Goal: Task Accomplishment & Management: Manage account settings

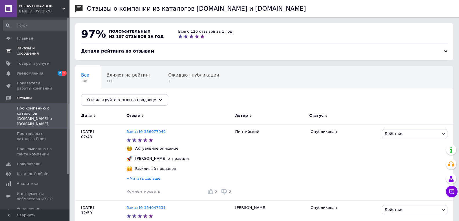
click at [38, 49] on span "Заказы и сообщения" at bounding box center [35, 51] width 37 height 10
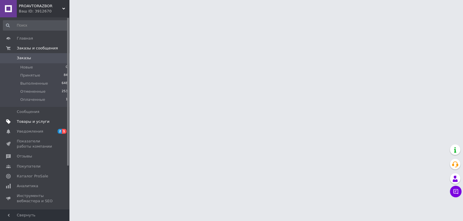
click at [40, 123] on span "Товары и услуги" at bounding box center [33, 121] width 33 height 5
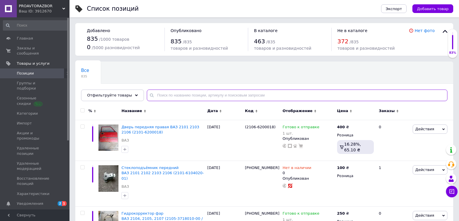
click at [180, 98] on input "text" at bounding box center [297, 96] width 300 height 12
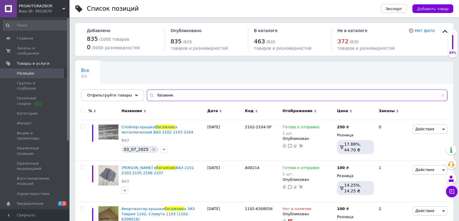
click at [175, 97] on input "багажник" at bounding box center [297, 96] width 300 height 12
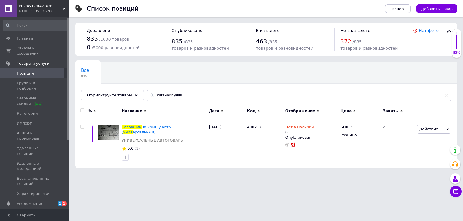
click at [104, 174] on html "PROAVTORAZBOR Ваш ID: 3912670 Сайт PROAVTORAZBOR Кабинет покупателя Проверить с…" at bounding box center [231, 87] width 463 height 174
click at [176, 97] on input "багажник унив" at bounding box center [299, 96] width 305 height 12
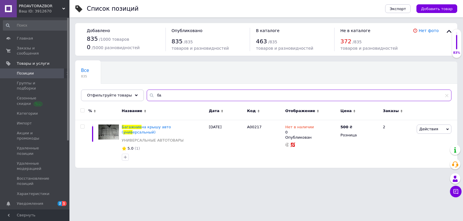
type input "б"
